Goal: Information Seeking & Learning: Learn about a topic

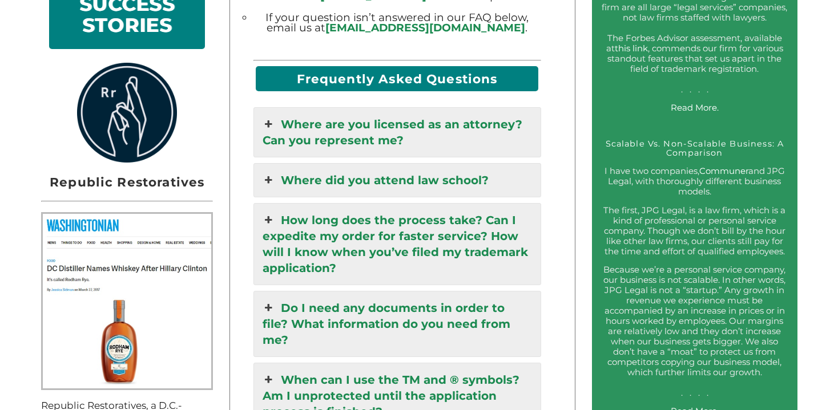
scroll to position [957, 0]
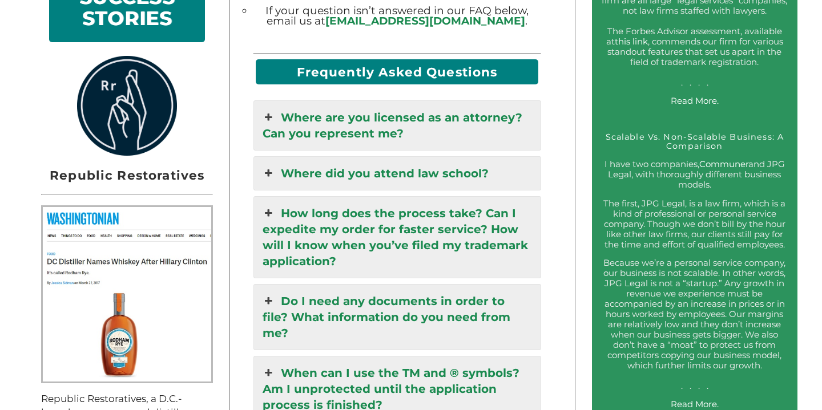
click at [314, 250] on link "How long does the process take? Can I expedite my order for faster service? How…" at bounding box center [397, 237] width 287 height 81
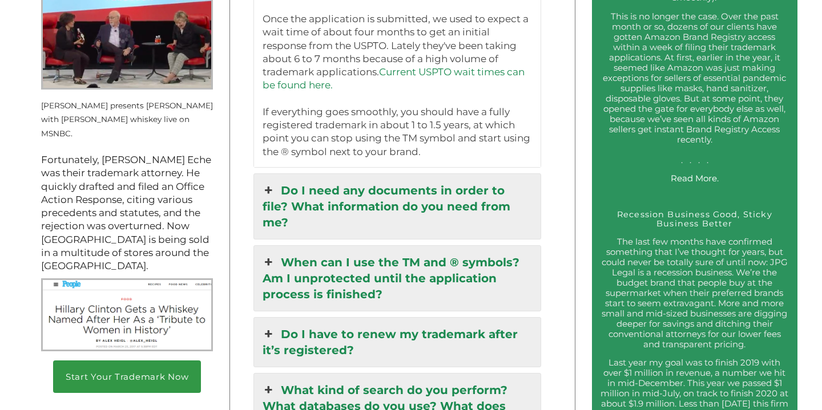
scroll to position [1510, 0]
click at [272, 192] on icon at bounding box center [269, 190] width 13 height 16
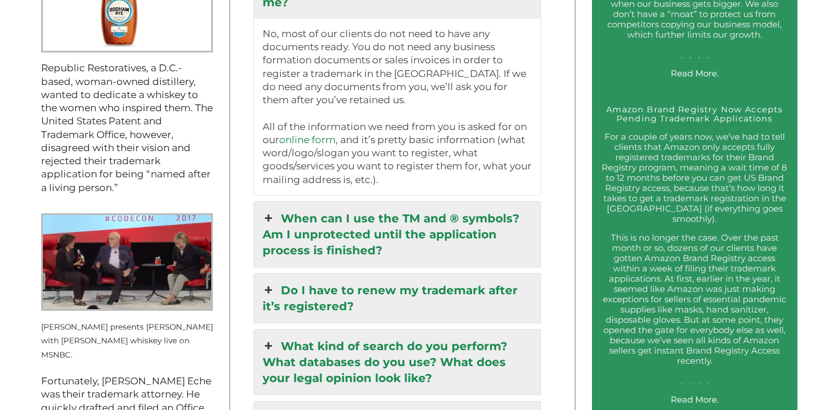
scroll to position [1323, 0]
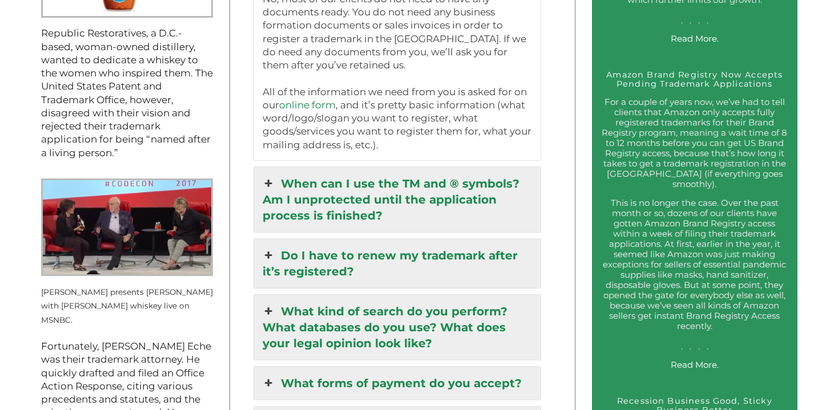
click at [265, 176] on icon at bounding box center [269, 184] width 13 height 16
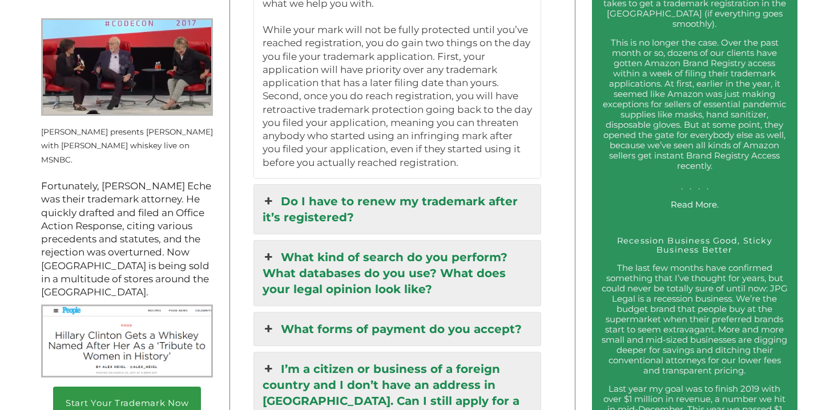
scroll to position [1491, 0]
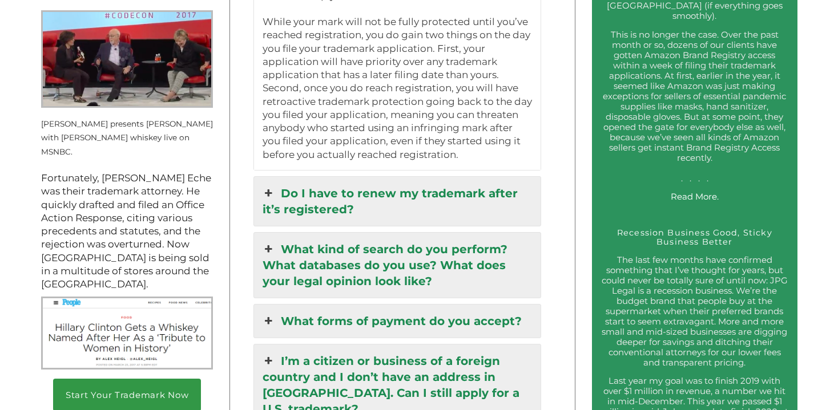
click at [326, 186] on link "Do I have to renew my trademark after it’s registered?" at bounding box center [397, 201] width 287 height 49
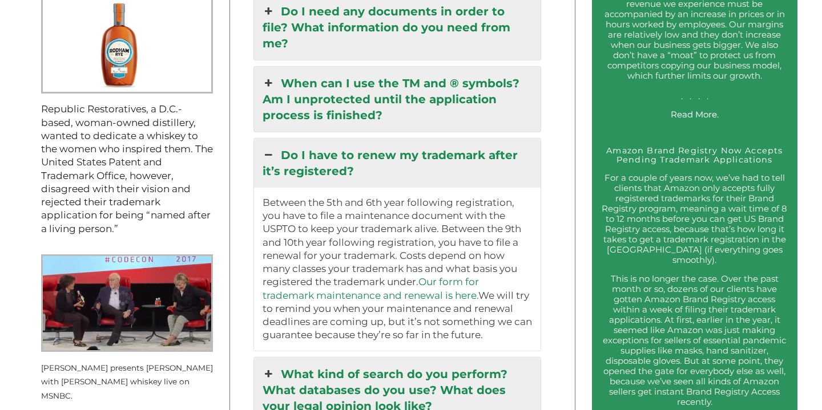
scroll to position [1242, 0]
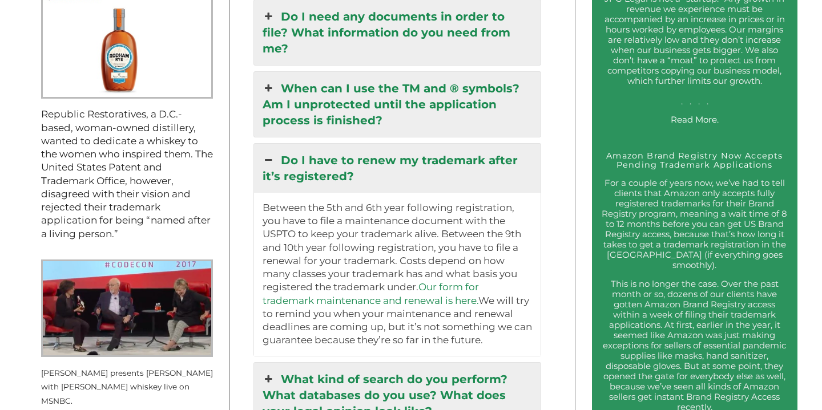
click at [341, 85] on link "When can I use the TM and ® symbols? Am I unprotected until the application pro…" at bounding box center [397, 104] width 287 height 65
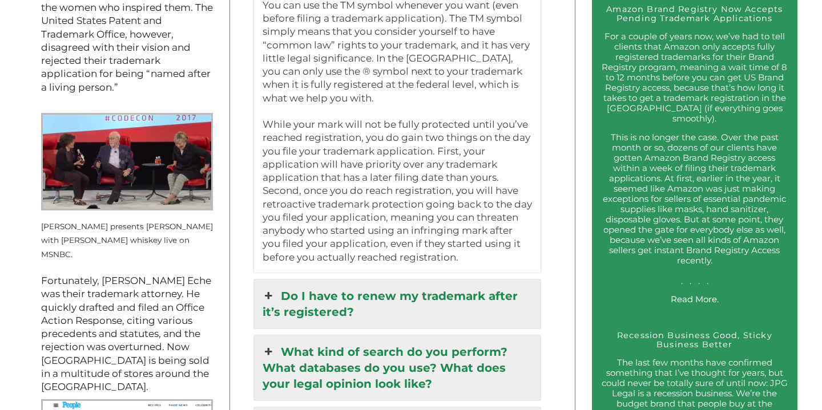
scroll to position [1396, 0]
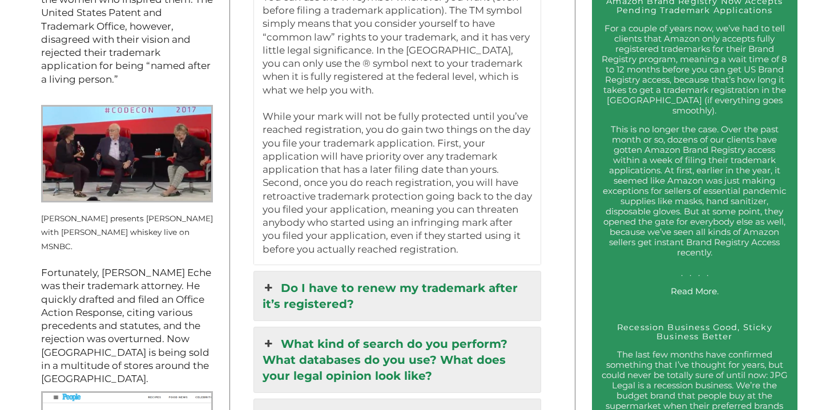
click at [388, 276] on link "Do I have to renew my trademark after it’s registered?" at bounding box center [397, 296] width 287 height 49
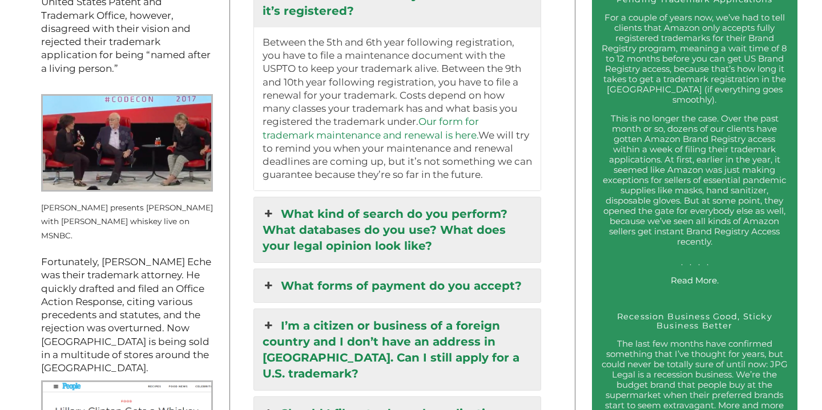
scroll to position [1408, 0]
click at [386, 221] on link "What kind of search do you perform? What databases do you use? What does your l…" at bounding box center [397, 229] width 287 height 65
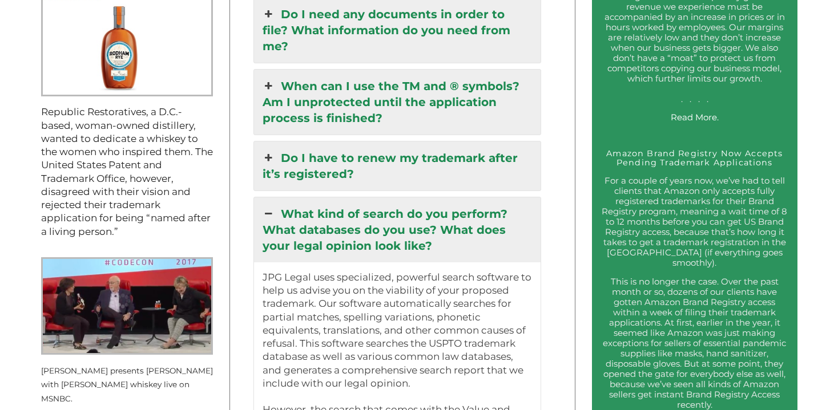
scroll to position [1235, 0]
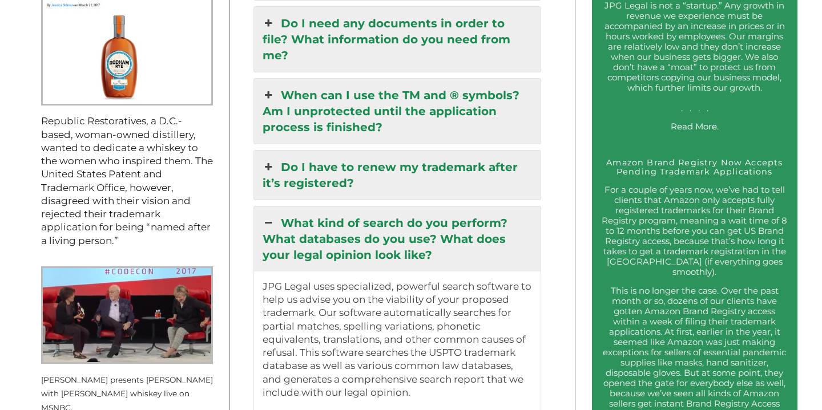
click at [345, 97] on link "When can I use the TM and ® symbols? Am I unprotected until the application pro…" at bounding box center [397, 111] width 287 height 65
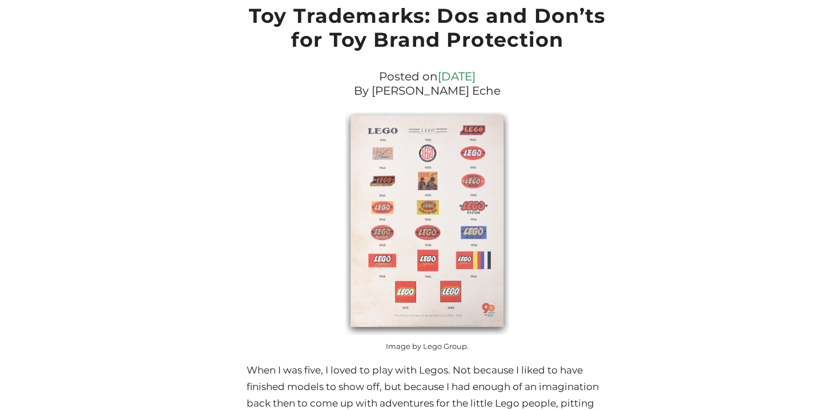
scroll to position [2923, 0]
